Goal: Task Accomplishment & Management: Use online tool/utility

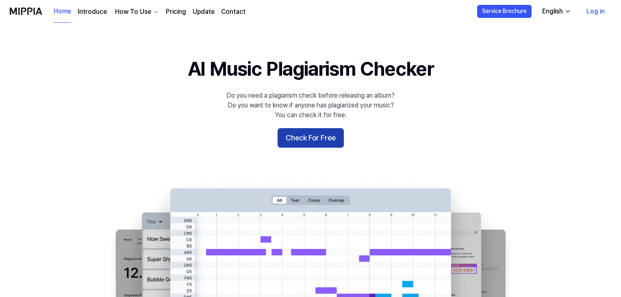
click at [328, 138] on button "Check For Free" at bounding box center [311, 138] width 66 height 20
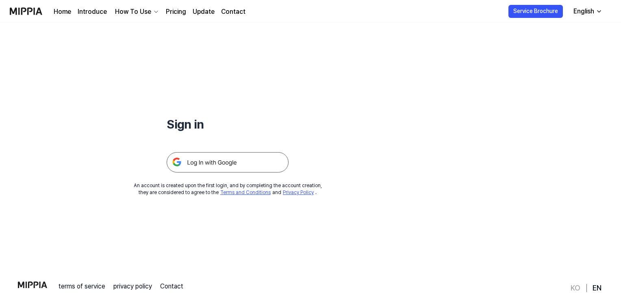
scroll to position [78, 0]
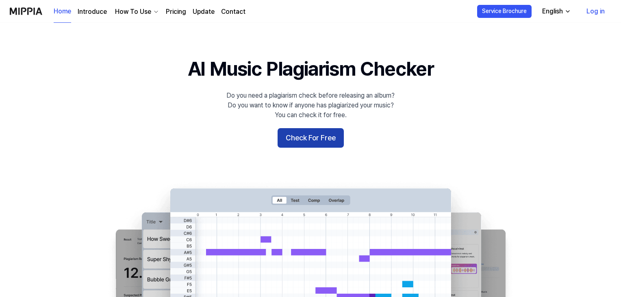
click at [288, 144] on button "Check For Free" at bounding box center [311, 138] width 66 height 20
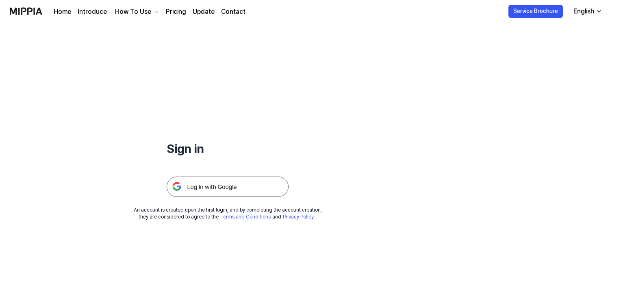
click at [253, 190] on img at bounding box center [228, 187] width 122 height 20
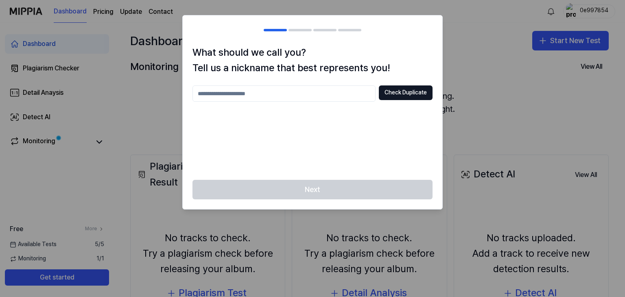
click at [288, 95] on input "text" at bounding box center [283, 93] width 183 height 16
type input "***"
click at [409, 92] on button "Check Duplicate" at bounding box center [406, 92] width 54 height 15
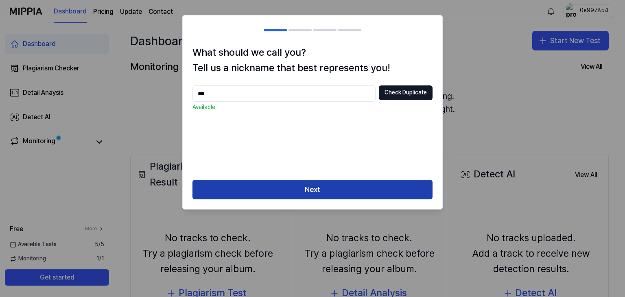
click at [287, 191] on button "Next" at bounding box center [312, 190] width 240 height 20
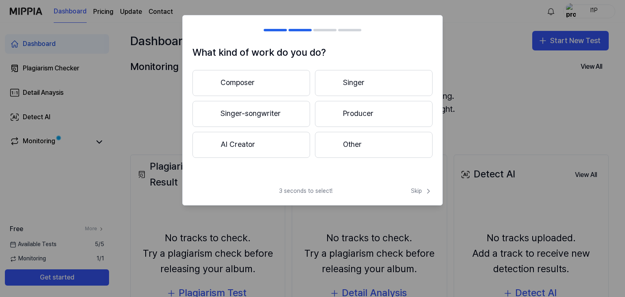
click at [248, 82] on button "Composer" at bounding box center [251, 83] width 118 height 26
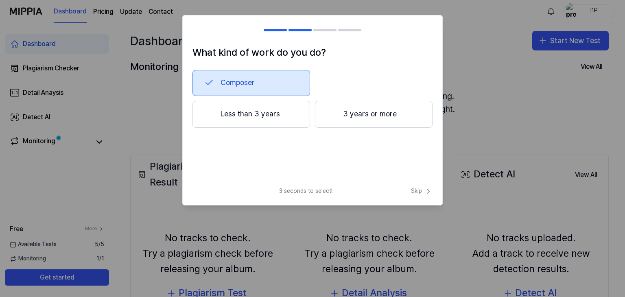
click at [264, 117] on button "Less than 3 years" at bounding box center [251, 114] width 118 height 27
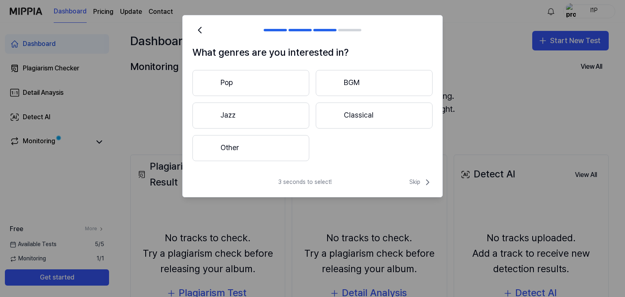
click at [339, 110] on button "Classical" at bounding box center [374, 115] width 117 height 26
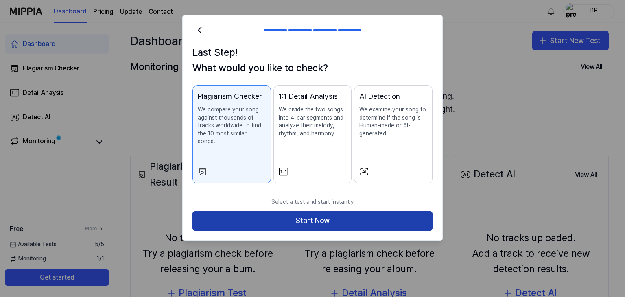
click at [291, 211] on button "Start Now" at bounding box center [312, 221] width 240 height 20
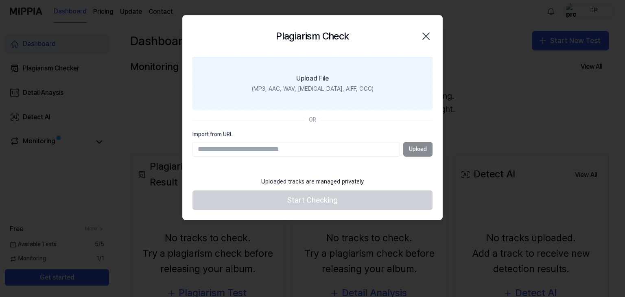
click at [316, 88] on div "(MP3, AAC, WAV, FLAC, AIFF, OGG)" at bounding box center [313, 89] width 122 height 8
click at [0, 0] on input "Upload File (MP3, AAC, WAV, FLAC, AIFF, OGG)" at bounding box center [0, 0] width 0 height 0
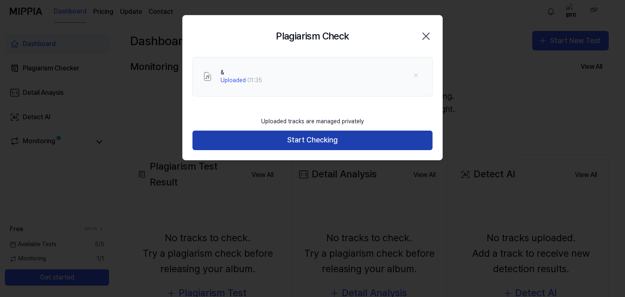
click at [316, 135] on button "Start Checking" at bounding box center [312, 141] width 240 height 20
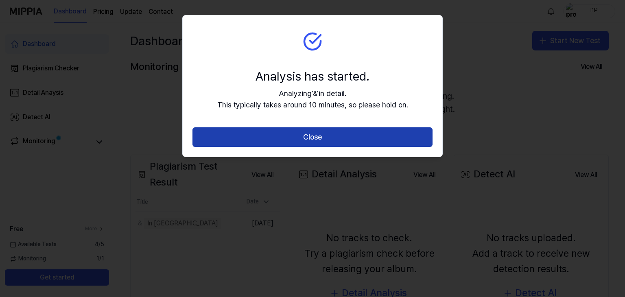
click at [314, 140] on button "Close" at bounding box center [312, 137] width 240 height 20
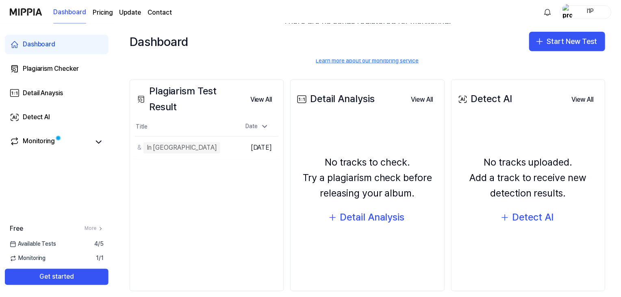
scroll to position [86, 0]
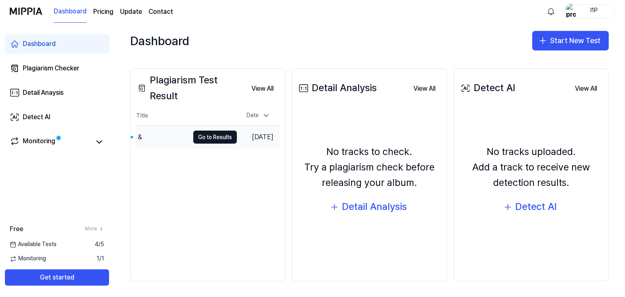
click at [170, 136] on div "&" at bounding box center [162, 137] width 54 height 23
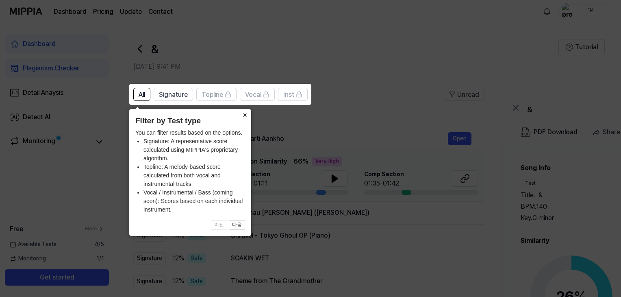
click at [243, 116] on button "×" at bounding box center [244, 114] width 13 height 11
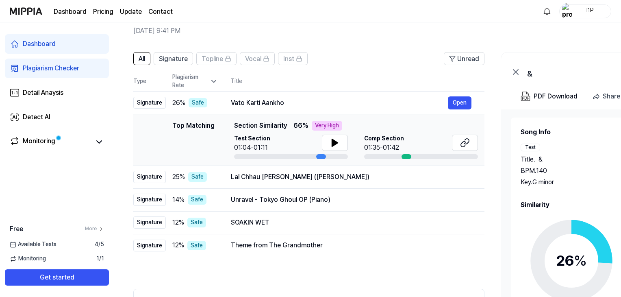
scroll to position [37, 0]
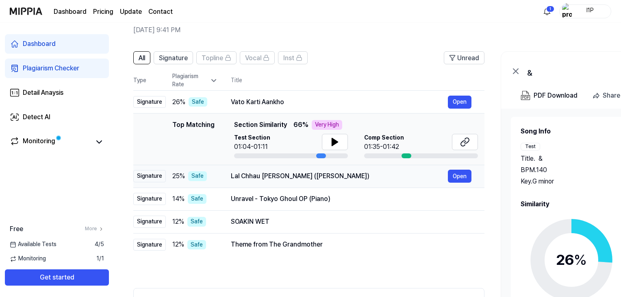
click at [218, 179] on td "Lal Chhau Liloh Maa (Maithili Bhajan) Open" at bounding box center [351, 176] width 267 height 23
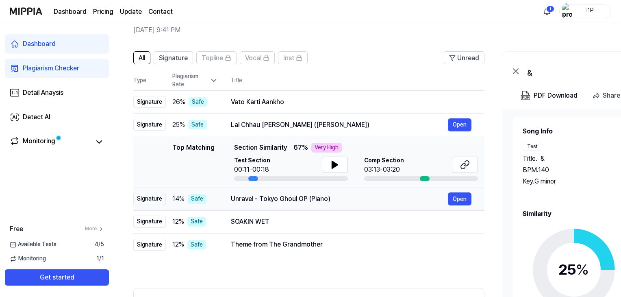
click at [222, 199] on td "Unravel - Tokyo Ghoul OP (Piano) Open" at bounding box center [351, 198] width 267 height 23
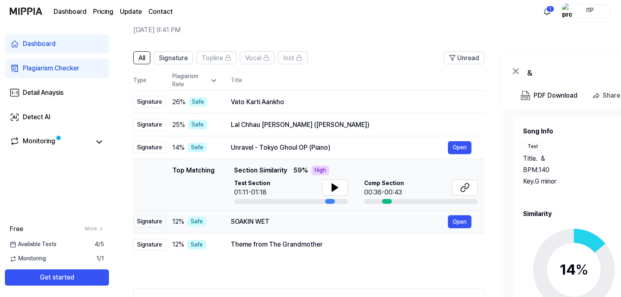
click at [223, 222] on td "SOAKIN WET Open" at bounding box center [351, 221] width 267 height 23
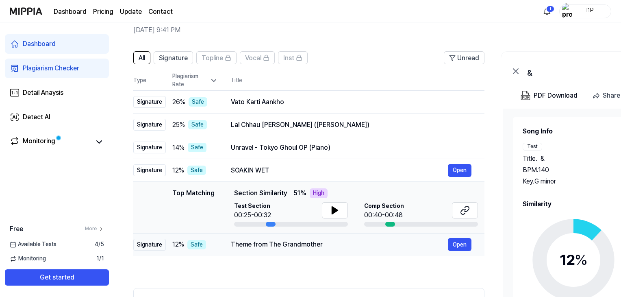
click at [220, 248] on td "Theme from The Grandmother Open" at bounding box center [351, 244] width 267 height 23
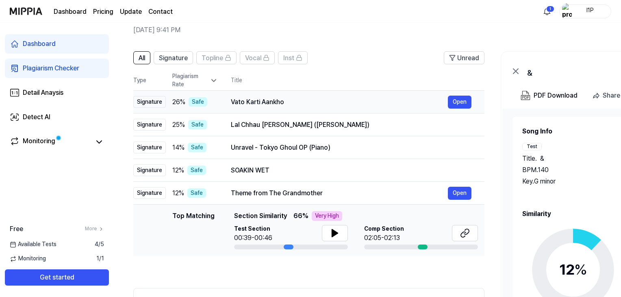
click at [218, 100] on td "Vato Karti Aankho Open" at bounding box center [351, 102] width 267 height 23
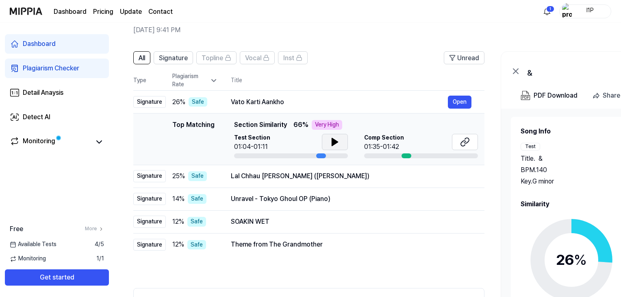
click at [334, 146] on icon at bounding box center [335, 142] width 10 height 10
click at [465, 139] on icon at bounding box center [466, 140] width 5 height 5
click at [311, 103] on div "Vato Karti Aankho" at bounding box center [339, 102] width 217 height 10
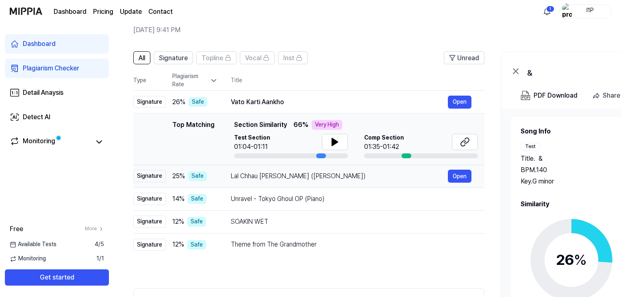
click at [348, 179] on div "Lal Chhau Liloh Maa (Maithili Bhajan)" at bounding box center [339, 176] width 217 height 10
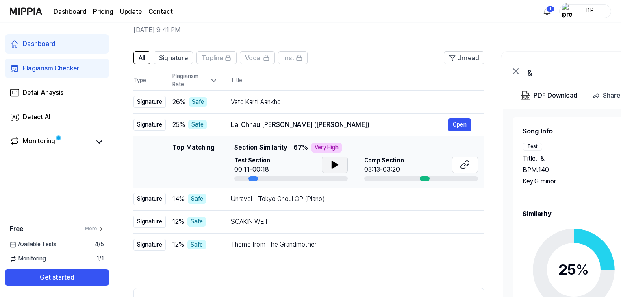
click at [332, 164] on icon at bounding box center [335, 164] width 6 height 7
click at [358, 196] on div "Unravel - Tokyo Ghoul OP (Piano)" at bounding box center [339, 199] width 217 height 10
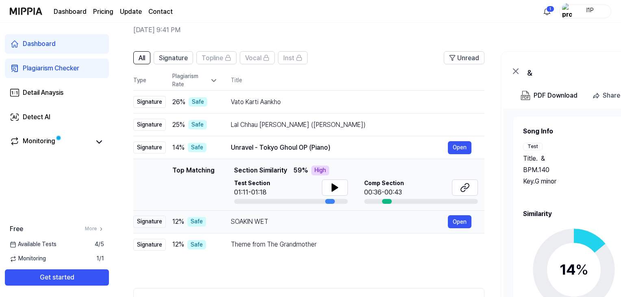
click at [343, 217] on div "SOAKIN WET" at bounding box center [339, 222] width 217 height 10
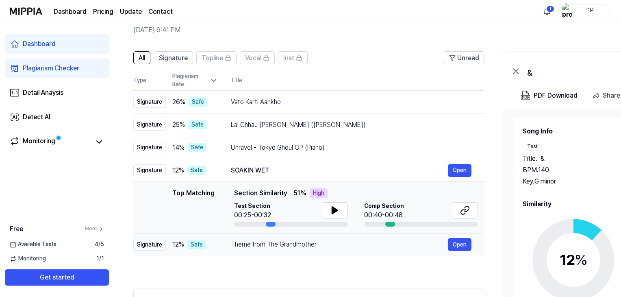
click at [348, 238] on div "Theme from The Grandmother Open" at bounding box center [351, 244] width 241 height 13
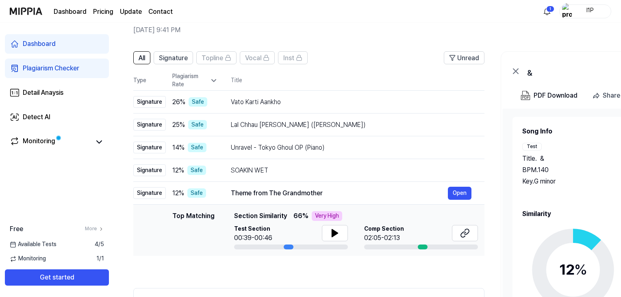
click at [334, 86] on th "Title" at bounding box center [358, 81] width 254 height 20
click at [185, 63] on button "Signature" at bounding box center [173, 57] width 39 height 13
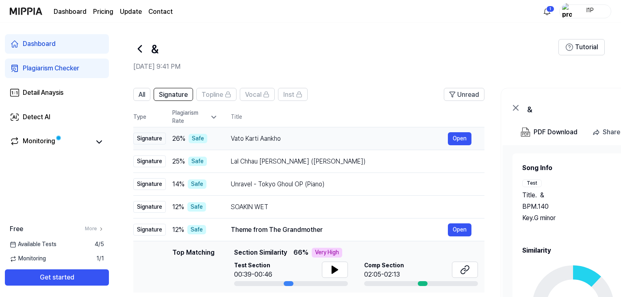
click at [334, 135] on div "Vato Karti Aankho" at bounding box center [339, 139] width 217 height 10
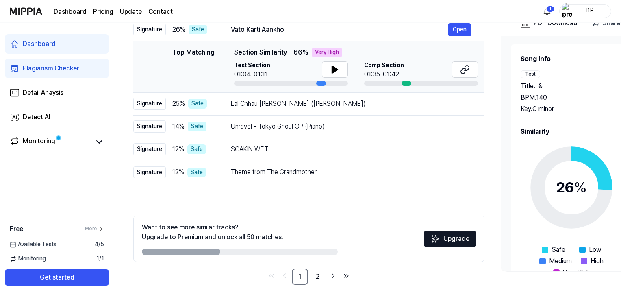
scroll to position [113, 0]
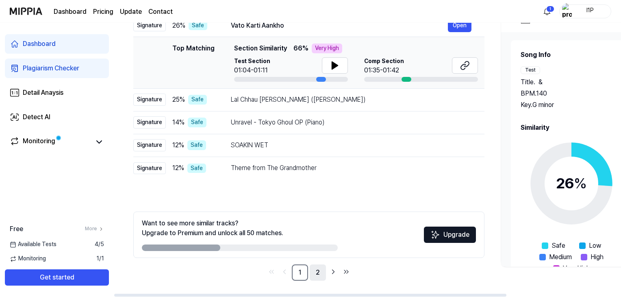
click at [321, 273] on link "2" at bounding box center [318, 272] width 16 height 16
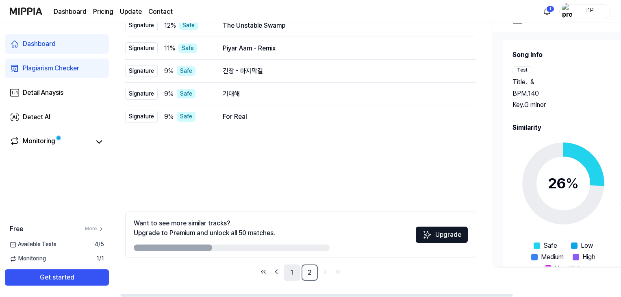
click at [299, 267] on link "1" at bounding box center [292, 272] width 16 height 16
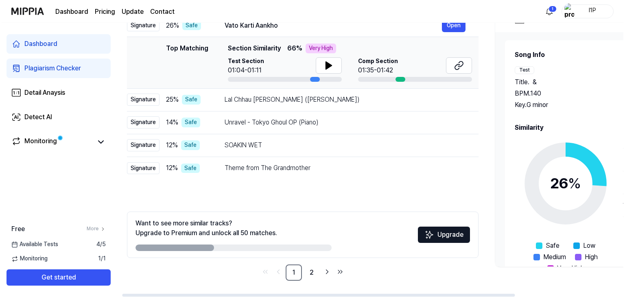
scroll to position [0, 0]
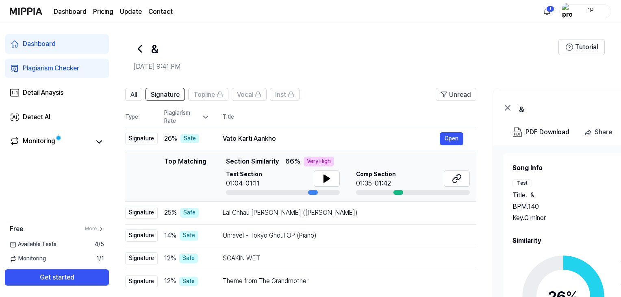
click at [134, 50] on icon at bounding box center [139, 48] width 13 height 13
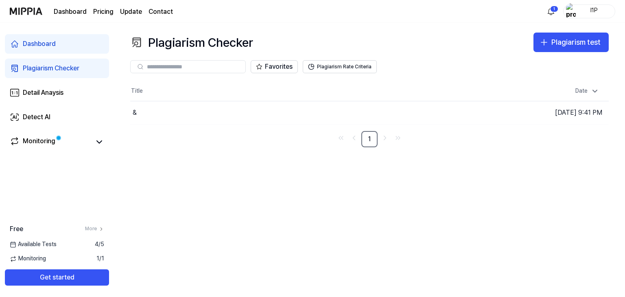
click at [40, 46] on div "Dashboard" at bounding box center [39, 44] width 33 height 10
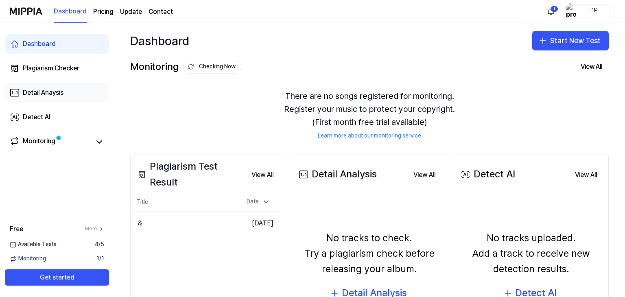
click at [51, 94] on div "Detail Anaysis" at bounding box center [43, 93] width 41 height 10
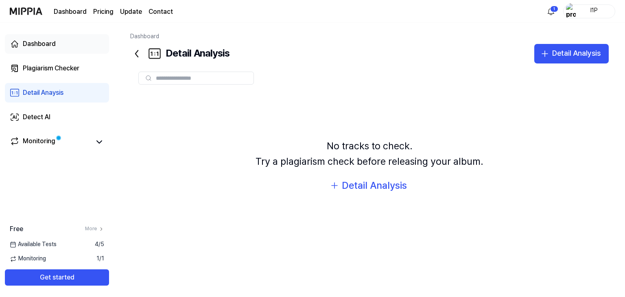
click at [77, 46] on link "Dashboard" at bounding box center [57, 44] width 104 height 20
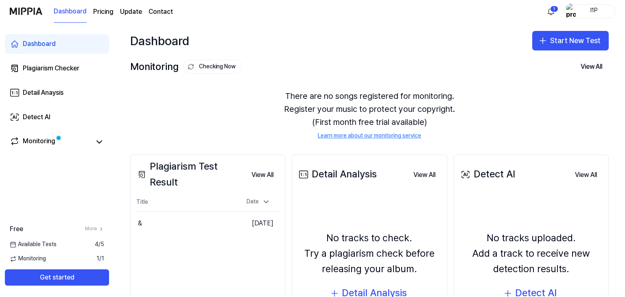
scroll to position [86, 0]
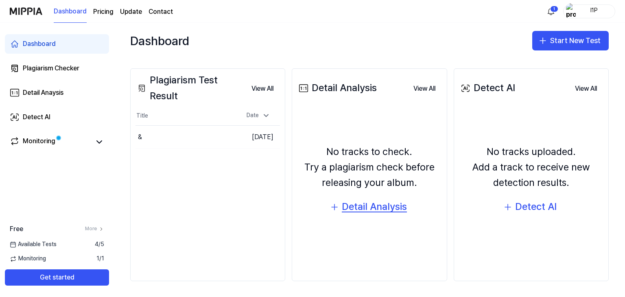
drag, startPoint x: 359, startPoint y: 212, endPoint x: 362, endPoint y: 215, distance: 4.3
click at [362, 215] on button "Detail Analysis" at bounding box center [369, 207] width 91 height 20
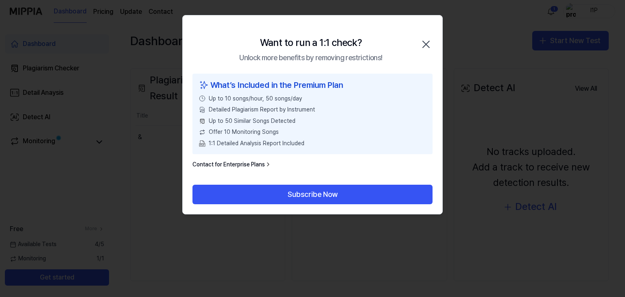
click at [425, 39] on icon "button" at bounding box center [425, 44] width 13 height 13
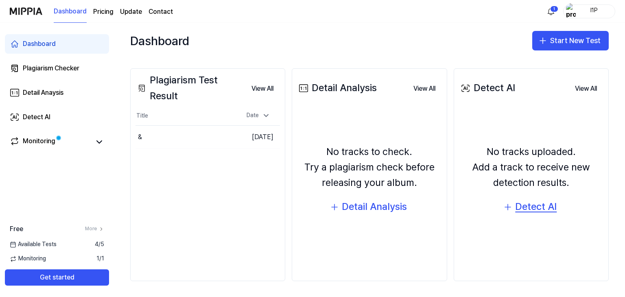
click at [515, 204] on div "Detect AI" at bounding box center [535, 206] width 41 height 15
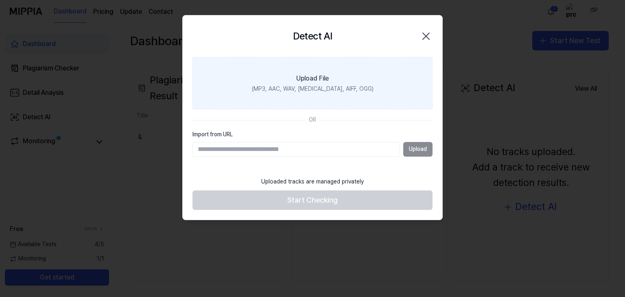
click at [308, 88] on div "(MP3, AAC, WAV, FLAC, AIFF, OGG)" at bounding box center [313, 89] width 122 height 8
click at [0, 0] on input "Upload File (MP3, AAC, WAV, FLAC, AIFF, OGG)" at bounding box center [0, 0] width 0 height 0
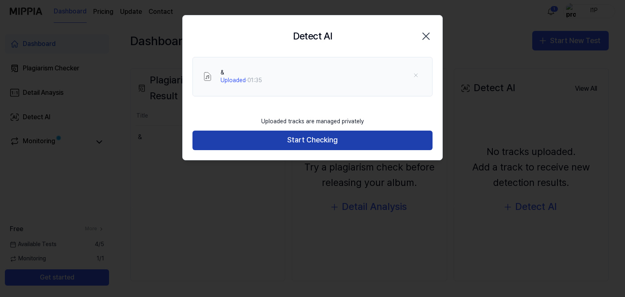
click at [277, 146] on button "Start Checking" at bounding box center [312, 141] width 240 height 20
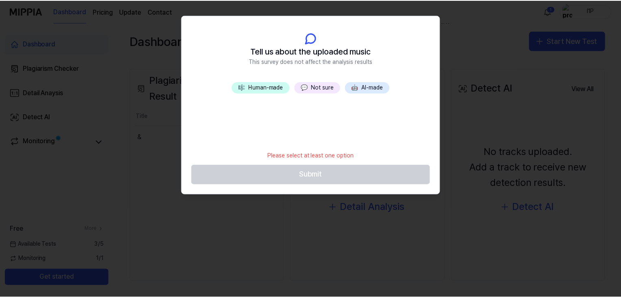
scroll to position [70, 0]
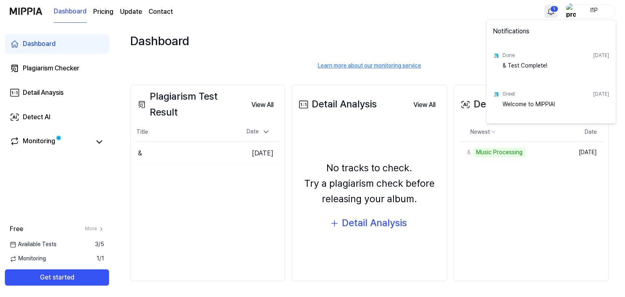
click at [548, 15] on html "Dashboard Pricing Update Contact 1 I1P Dashboard Plagiarism Checker Detail Anay…" at bounding box center [312, 148] width 625 height 297
click at [449, 49] on html "Dashboard Pricing Update Contact I1P Dashboard Plagiarism Checker Detail Anaysi…" at bounding box center [312, 148] width 625 height 297
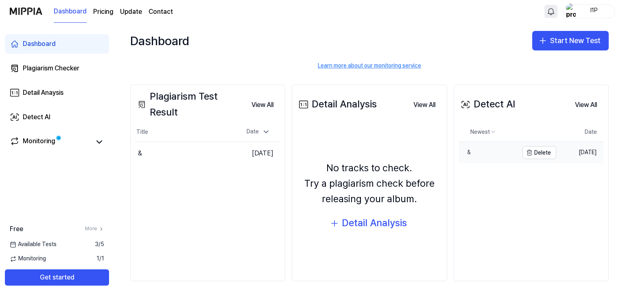
click at [467, 156] on div "&" at bounding box center [465, 152] width 12 height 8
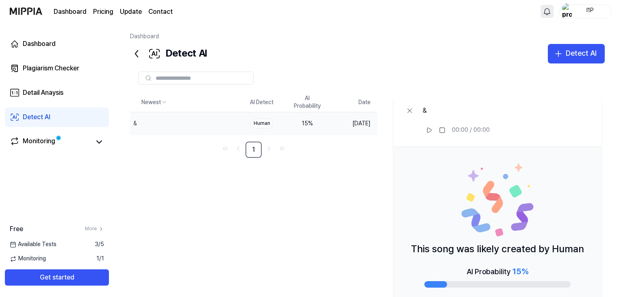
scroll to position [15, 0]
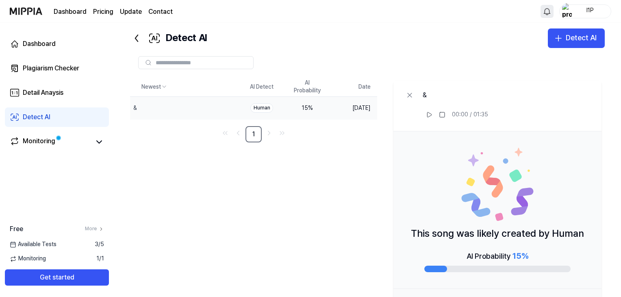
click at [287, 107] on td "15 %" at bounding box center [308, 108] width 46 height 23
click at [335, 109] on td "Sep 12, 2025" at bounding box center [353, 108] width 47 height 23
click at [262, 110] on div "Human" at bounding box center [262, 107] width 23 height 9
click at [216, 108] on icon "button" at bounding box center [213, 108] width 7 height 7
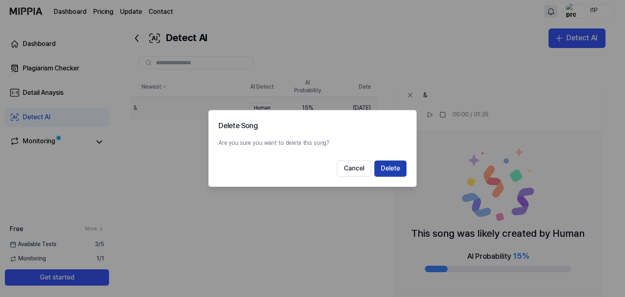
click at [390, 171] on button "Delete" at bounding box center [390, 169] width 32 height 16
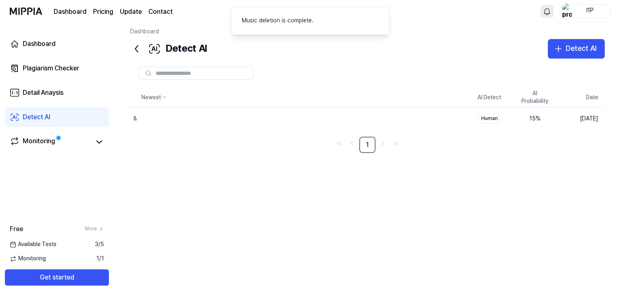
scroll to position [5, 0]
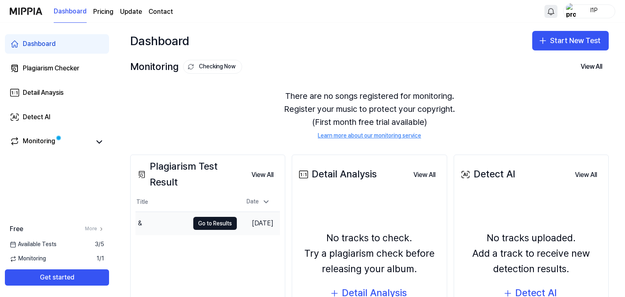
drag, startPoint x: 196, startPoint y: 221, endPoint x: 171, endPoint y: 220, distance: 24.8
click at [171, 220] on td "& Go to Results" at bounding box center [185, 223] width 101 height 23
click at [171, 220] on div "&" at bounding box center [162, 223] width 54 height 23
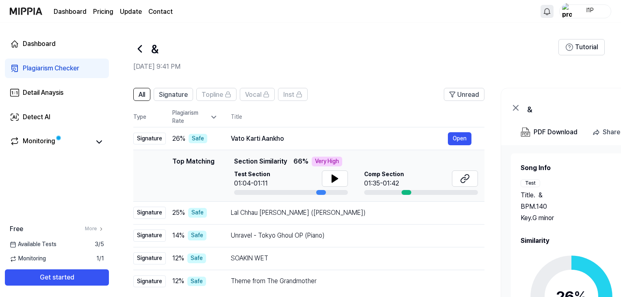
click at [135, 49] on icon at bounding box center [139, 48] width 13 height 13
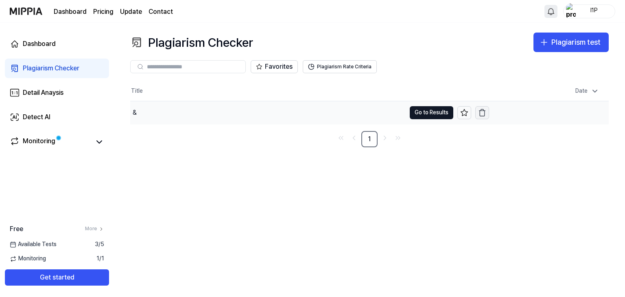
click at [487, 113] on button "button" at bounding box center [482, 112] width 14 height 13
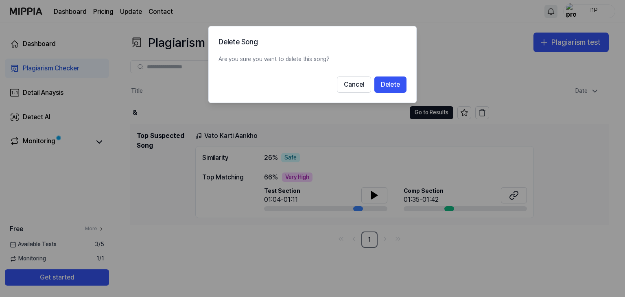
click at [321, 233] on div at bounding box center [312, 148] width 625 height 297
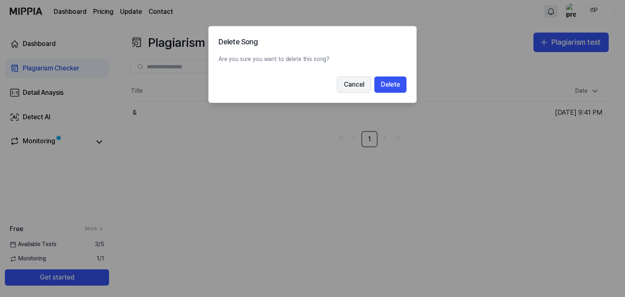
click at [355, 85] on button "Cancel" at bounding box center [354, 84] width 34 height 16
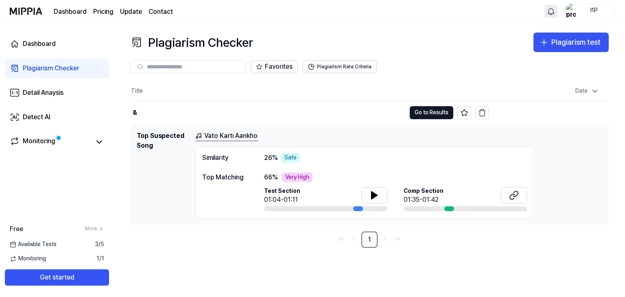
click at [425, 194] on span "Comp Section" at bounding box center [423, 191] width 40 height 8
click at [370, 194] on icon at bounding box center [374, 195] width 10 height 10
click at [229, 134] on link "Vato Karti Aankho" at bounding box center [226, 136] width 63 height 10
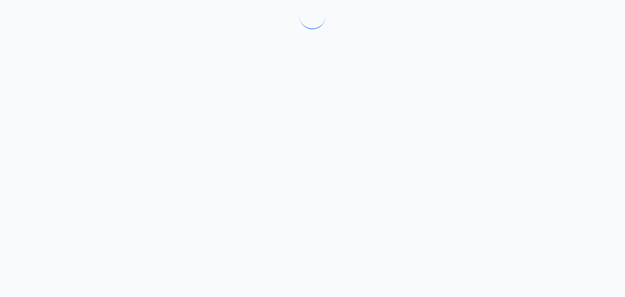
click at [229, 134] on div at bounding box center [312, 148] width 625 height 297
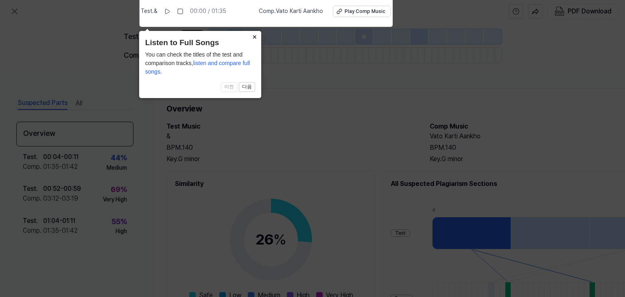
click at [257, 38] on button "×" at bounding box center [254, 36] width 13 height 11
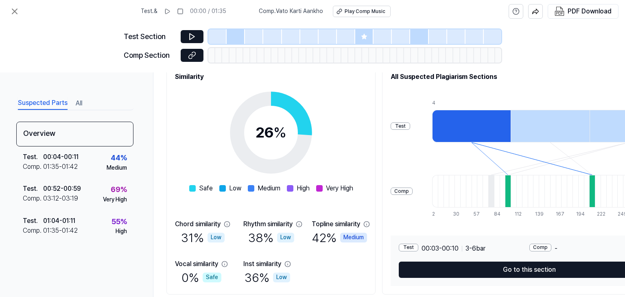
scroll to position [107, 0]
click at [499, 191] on div at bounding box center [497, 190] width 6 height 33
click at [494, 191] on div at bounding box center [491, 190] width 6 height 33
click at [531, 118] on div at bounding box center [549, 125] width 78 height 33
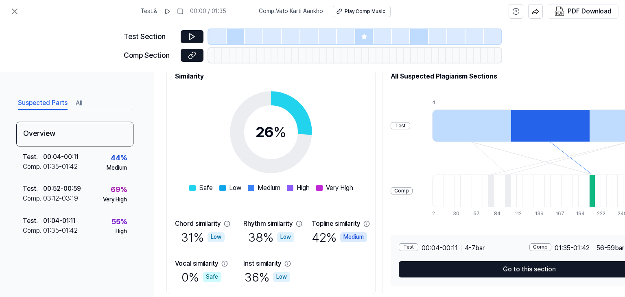
click at [604, 124] on div at bounding box center [628, 125] width 78 height 33
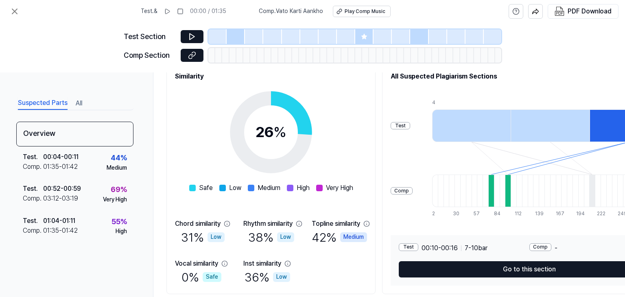
click at [569, 126] on div at bounding box center [549, 125] width 78 height 33
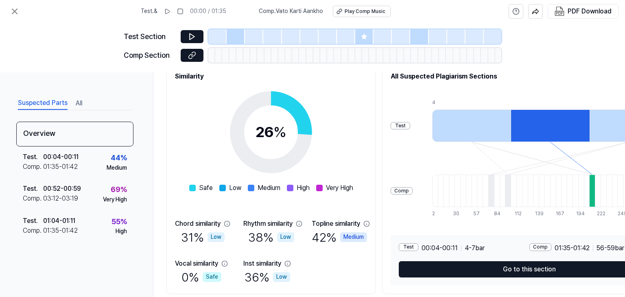
click at [484, 126] on div at bounding box center [471, 125] width 78 height 33
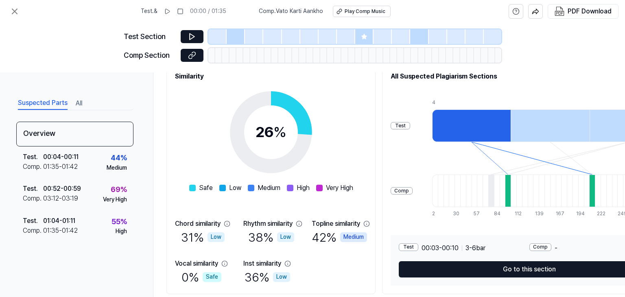
click at [540, 122] on div at bounding box center [549, 125] width 78 height 33
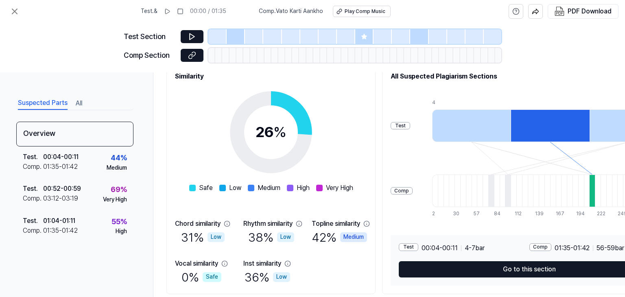
click at [491, 124] on div at bounding box center [471, 125] width 78 height 33
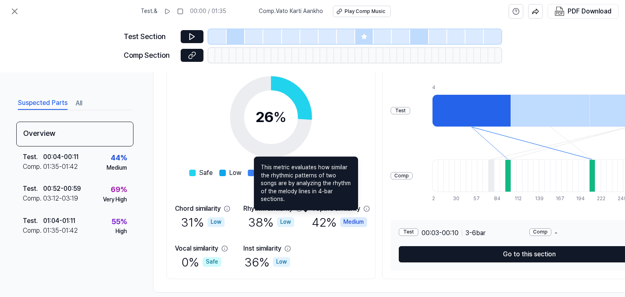
scroll to position [121, 0]
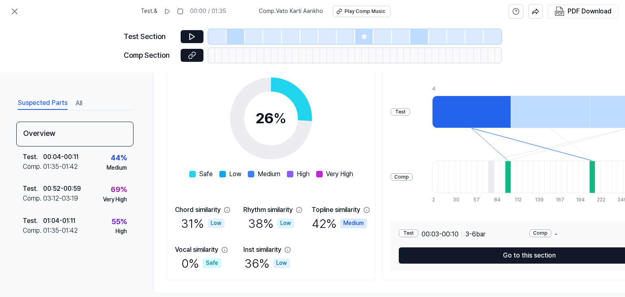
click at [531, 103] on div at bounding box center [549, 112] width 78 height 33
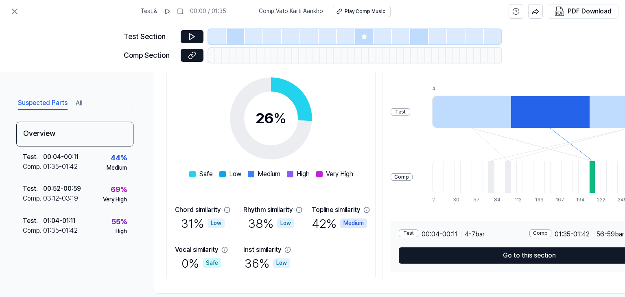
click at [615, 119] on div at bounding box center [628, 112] width 78 height 33
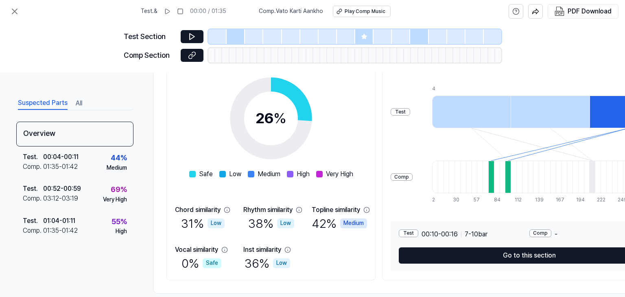
click at [305, 109] on circle at bounding box center [271, 119] width 68 height 68
click at [303, 101] on circle at bounding box center [271, 119] width 68 height 68
click at [302, 105] on icon at bounding box center [271, 119] width 102 height 102
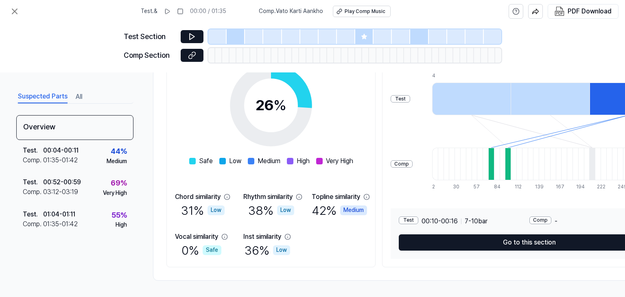
scroll to position [124, 0]
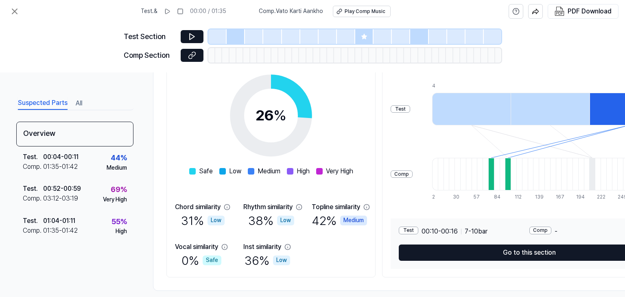
click at [549, 105] on div at bounding box center [549, 109] width 78 height 33
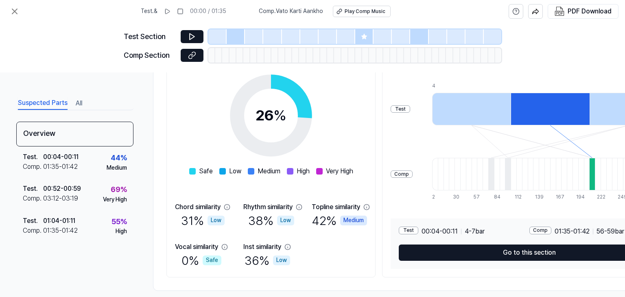
click at [472, 111] on div at bounding box center [471, 109] width 78 height 33
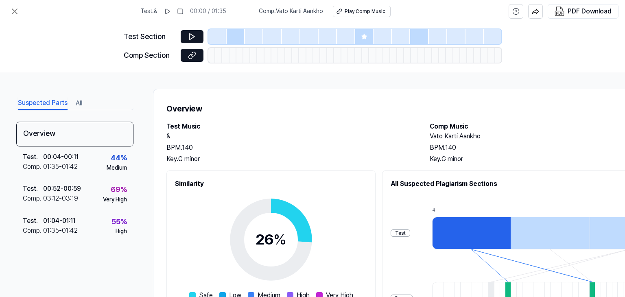
scroll to position [0, 0]
click at [237, 35] on div at bounding box center [236, 36] width 18 height 15
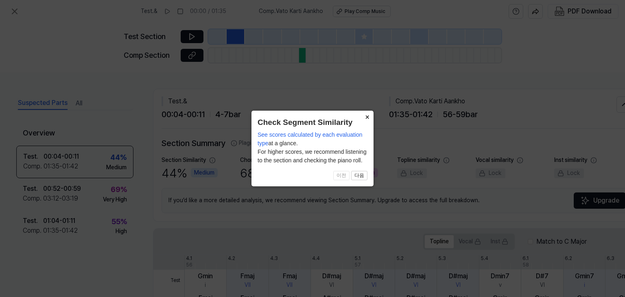
click at [368, 115] on button "×" at bounding box center [366, 116] width 13 height 11
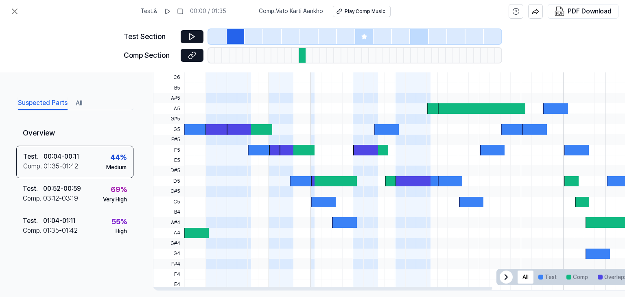
scroll to position [252, 0]
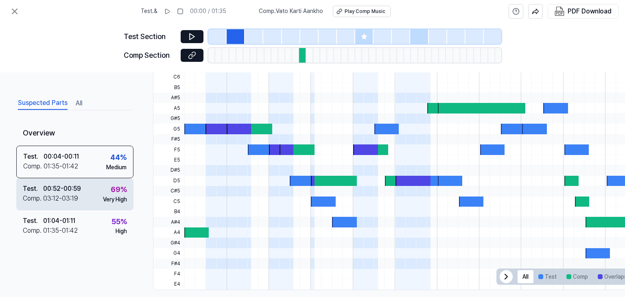
click at [77, 196] on div "03:12 - 03:19" at bounding box center [60, 199] width 35 height 10
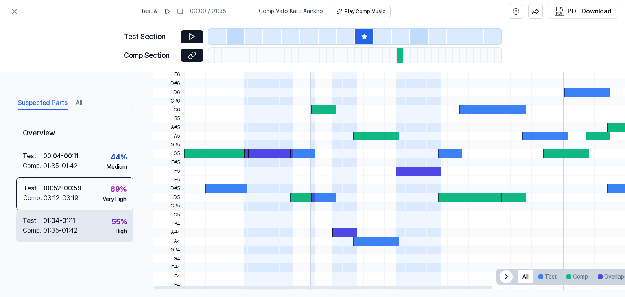
click at [102, 222] on div "Test . 01:04 - 01:11 Comp . 01:35 - 01:42 55 % High" at bounding box center [74, 226] width 117 height 32
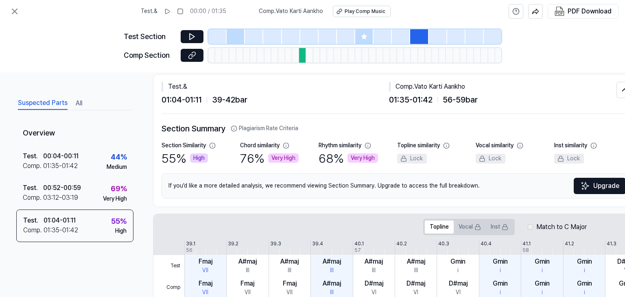
scroll to position [0, 0]
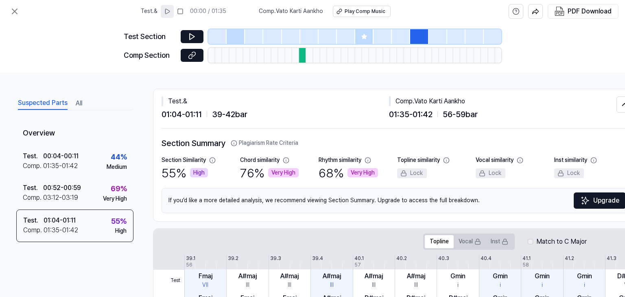
click at [170, 13] on icon at bounding box center [167, 11] width 7 height 7
click at [359, 9] on div "Play Comp Music" at bounding box center [364, 11] width 41 height 7
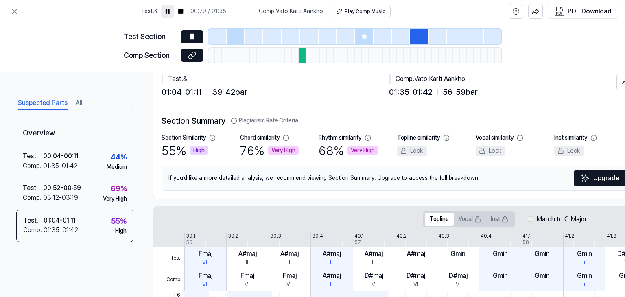
scroll to position [23, 0]
click at [324, 52] on div at bounding box center [323, 55] width 7 height 15
click at [351, 32] on div at bounding box center [346, 36] width 18 height 15
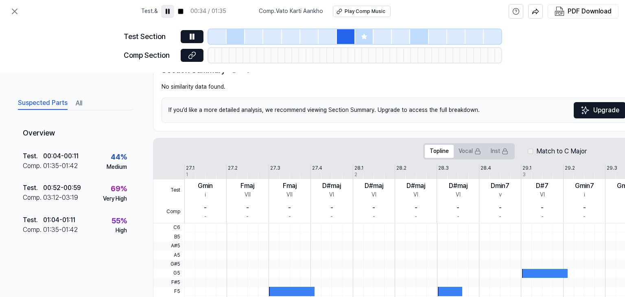
scroll to position [67, 0]
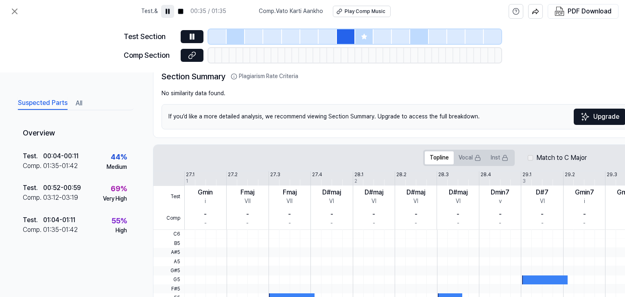
click at [329, 39] on div at bounding box center [327, 36] width 18 height 15
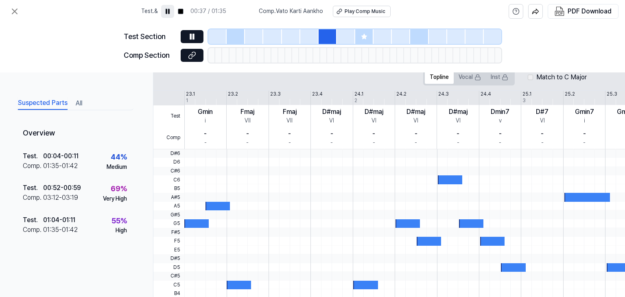
scroll to position [73, 0]
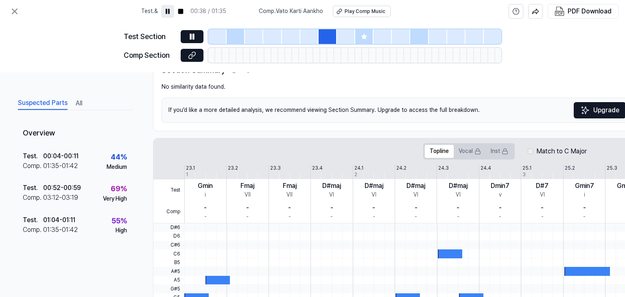
click at [299, 36] on div at bounding box center [291, 36] width 18 height 15
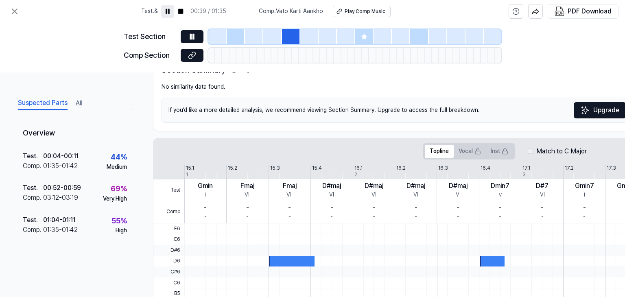
click at [309, 37] on div at bounding box center [309, 36] width 18 height 15
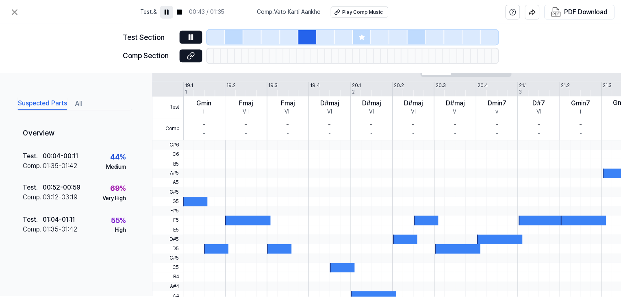
scroll to position [156, 0]
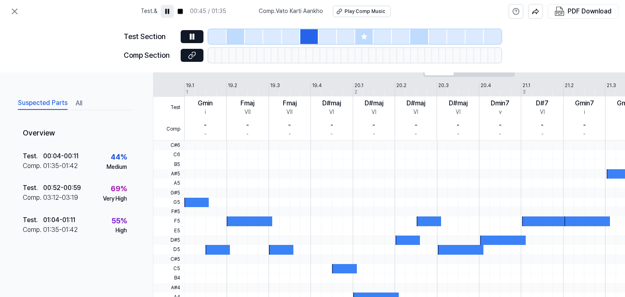
click at [276, 9] on span "Comp . Vato Karti Aankho" at bounding box center [291, 11] width 64 height 8
click at [15, 11] on icon at bounding box center [14, 11] width 5 height 5
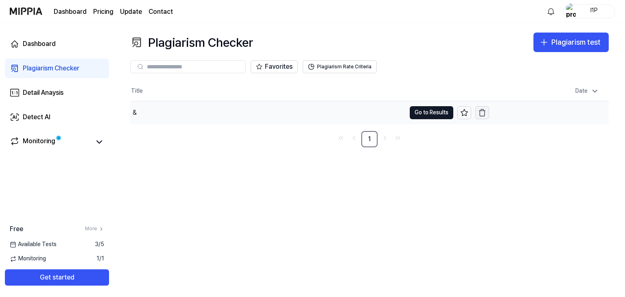
click at [480, 113] on icon "button" at bounding box center [482, 113] width 5 height 5
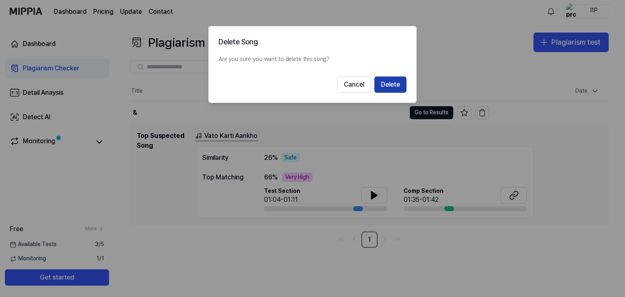
click at [390, 89] on button "Delete" at bounding box center [390, 84] width 32 height 16
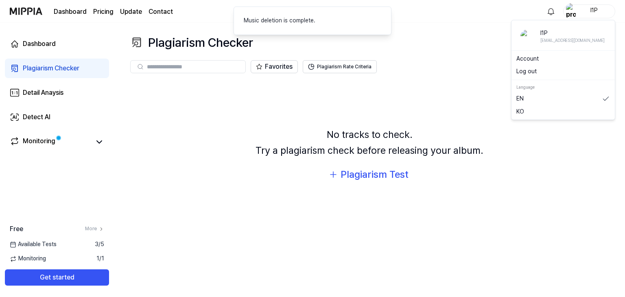
click at [597, 9] on div "I1P" at bounding box center [594, 11] width 32 height 9
click at [547, 59] on link "Account" at bounding box center [563, 59] width 94 height 8
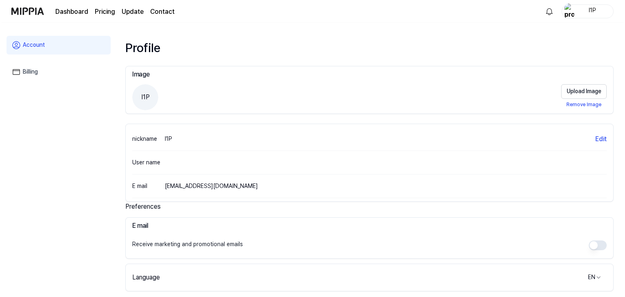
scroll to position [147, 0]
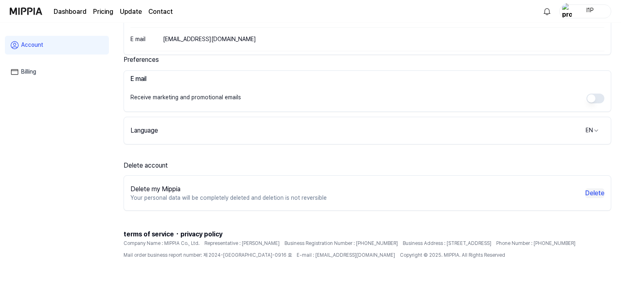
click at [599, 197] on button "Delete" at bounding box center [595, 193] width 19 height 10
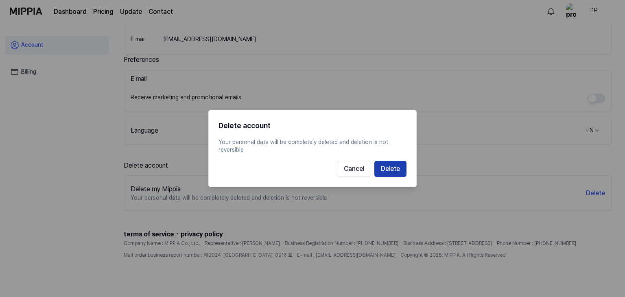
click at [387, 168] on button "Delete" at bounding box center [390, 169] width 32 height 16
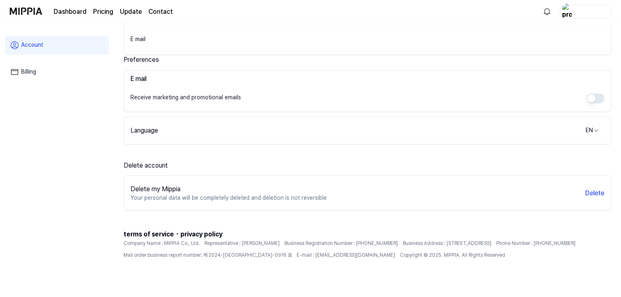
click at [596, 197] on div "Delete my Mippia Your personal data will be completely deleted and deletion is …" at bounding box center [367, 193] width 487 height 28
click at [594, 194] on button "Delete" at bounding box center [595, 193] width 19 height 10
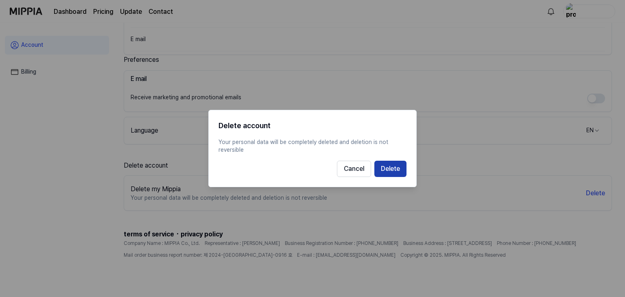
click at [389, 161] on button "Delete" at bounding box center [390, 169] width 32 height 16
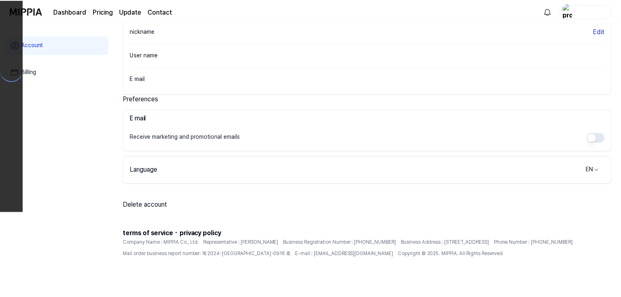
scroll to position [107, 0]
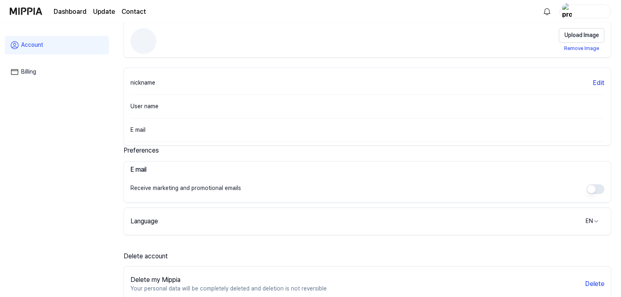
scroll to position [57, 0]
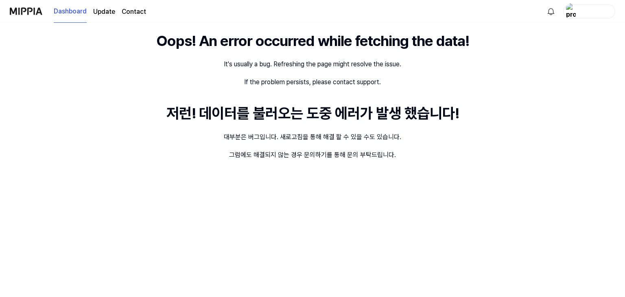
click at [567, 6] on img "button" at bounding box center [571, 11] width 10 height 16
click at [526, 58] on link "Account" at bounding box center [563, 58] width 94 height 8
click at [566, 5] on img "button" at bounding box center [571, 11] width 10 height 16
click at [534, 73] on button "Log out" at bounding box center [563, 71] width 94 height 8
